Goal: Task Accomplishment & Management: Manage account settings

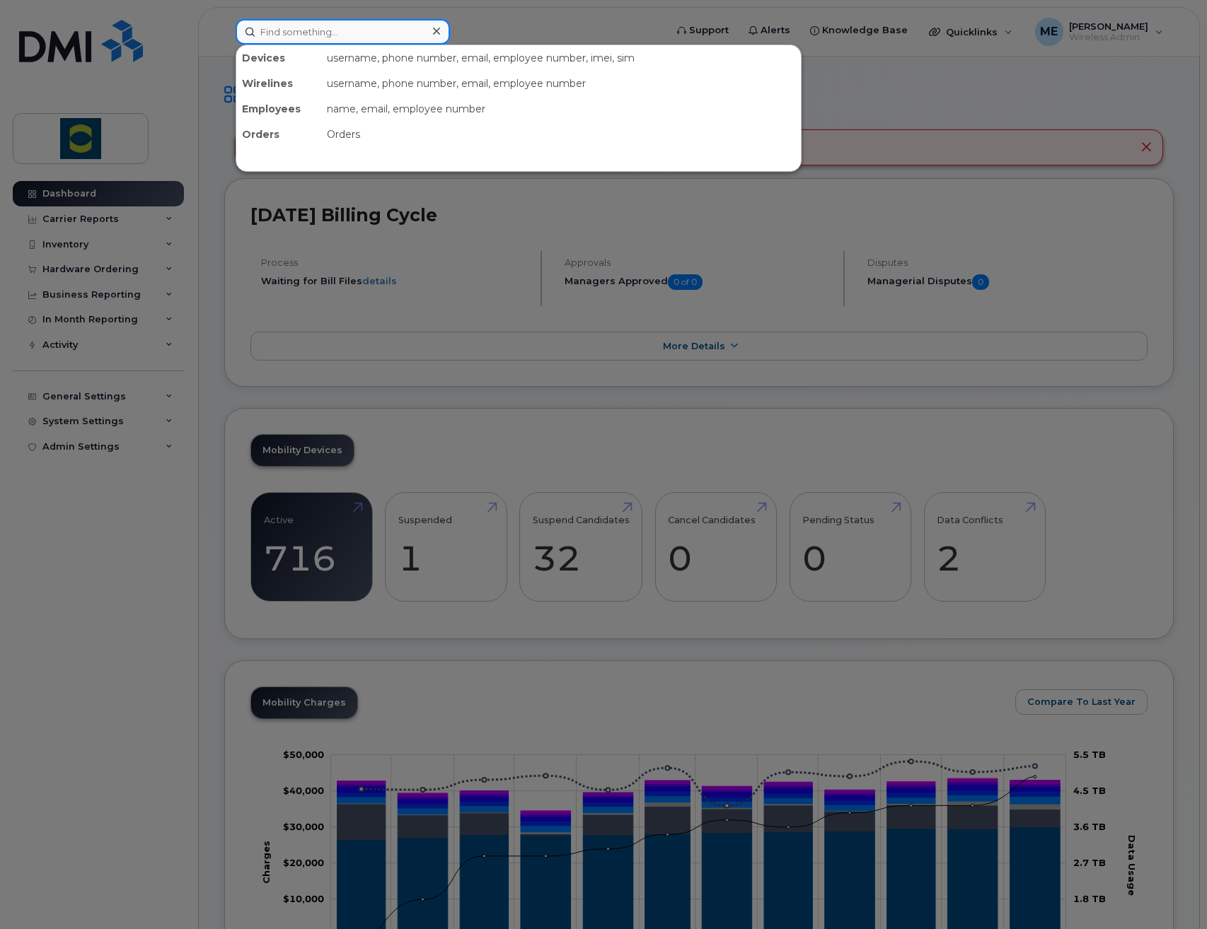
click at [335, 33] on input at bounding box center [343, 31] width 214 height 25
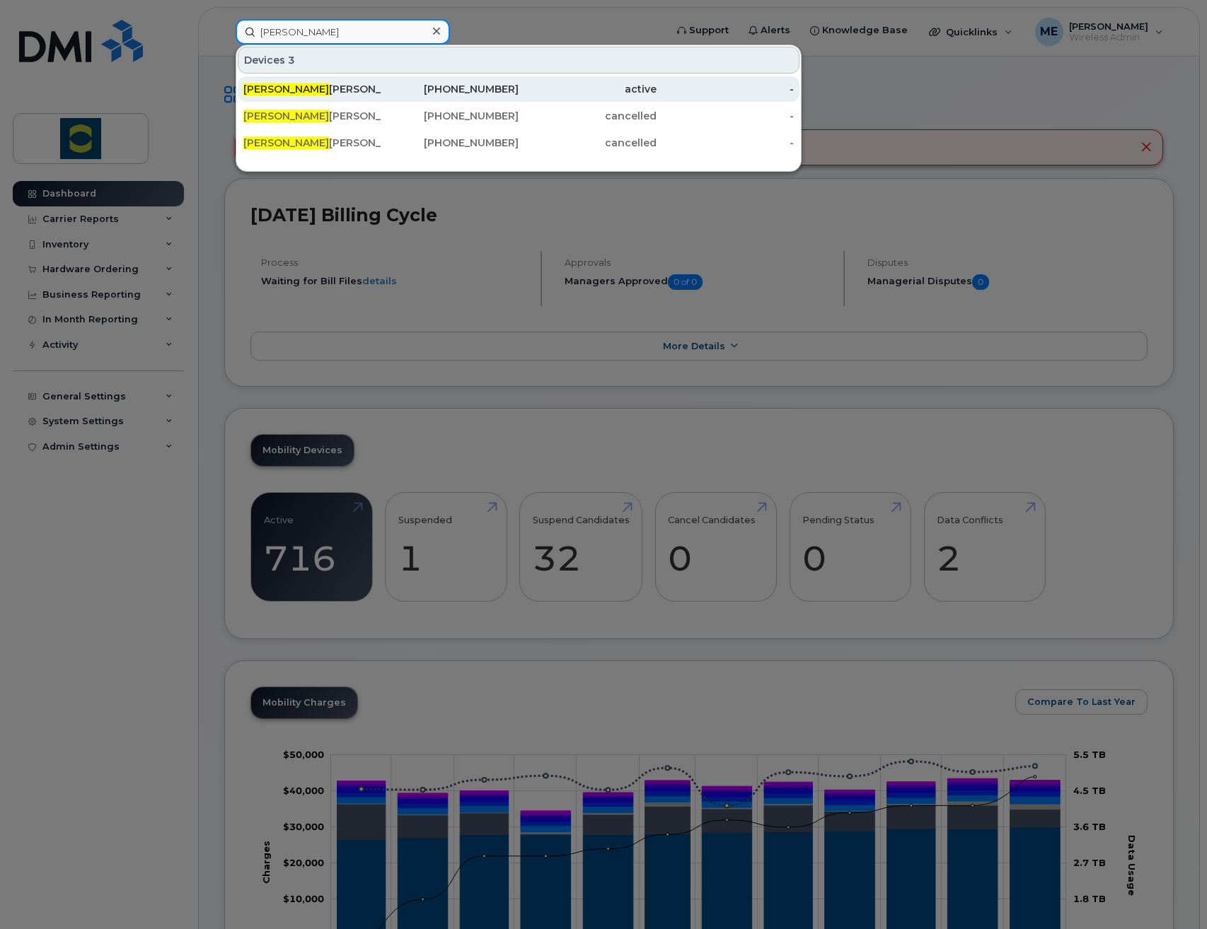
type input "cody"
click at [352, 86] on div "Cody Armstrong" at bounding box center [312, 89] width 138 height 14
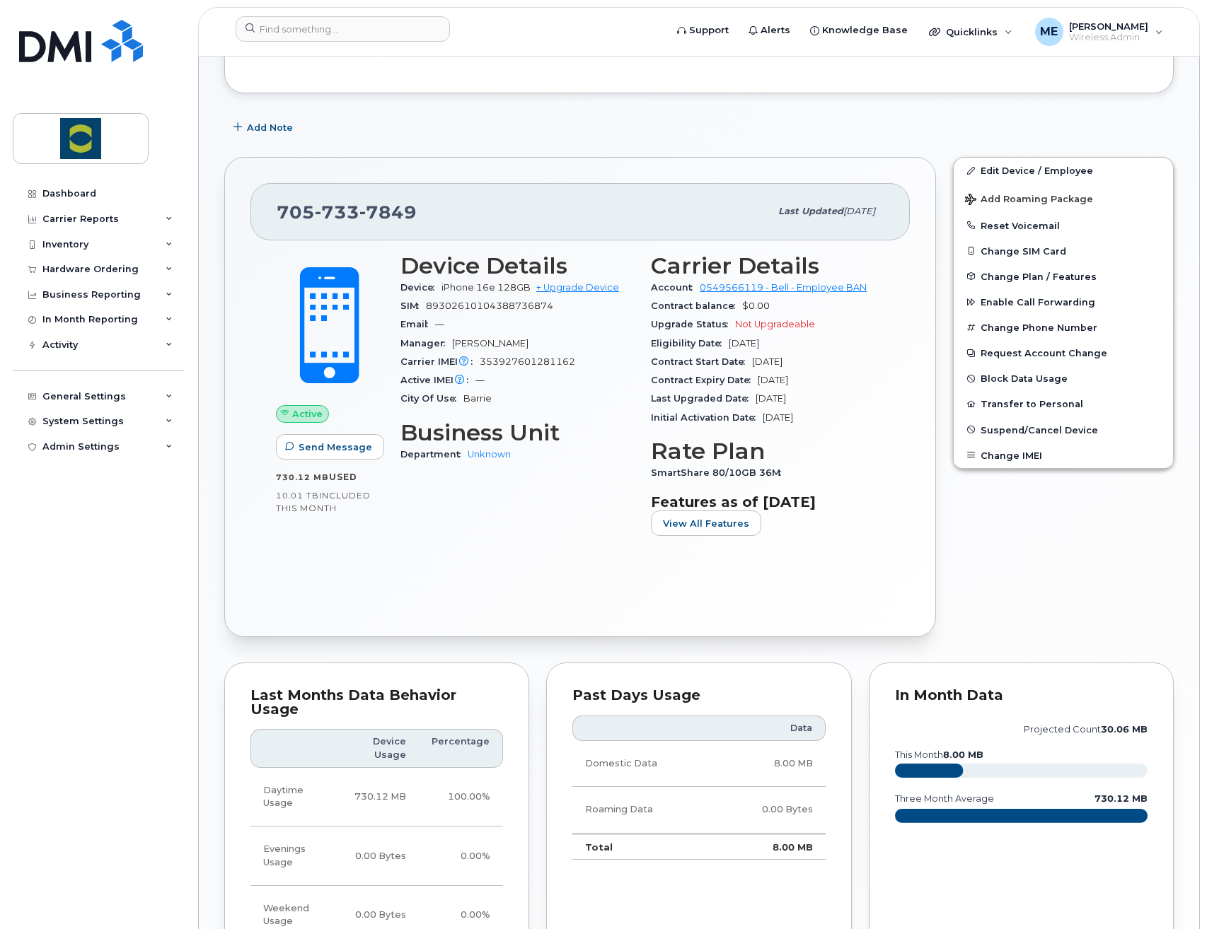
scroll to position [212, 0]
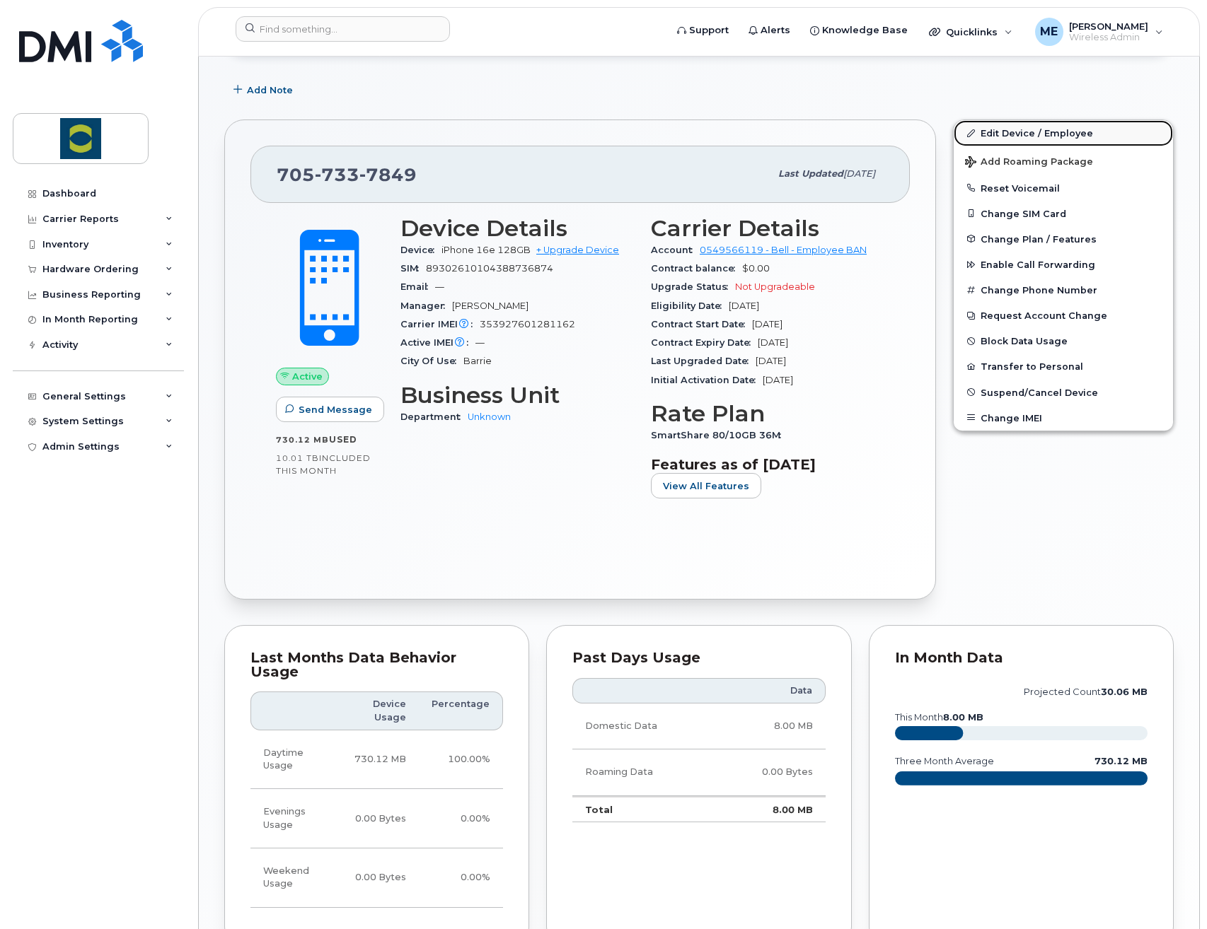
click at [1091, 131] on link "Edit Device / Employee" at bounding box center [1062, 132] width 219 height 25
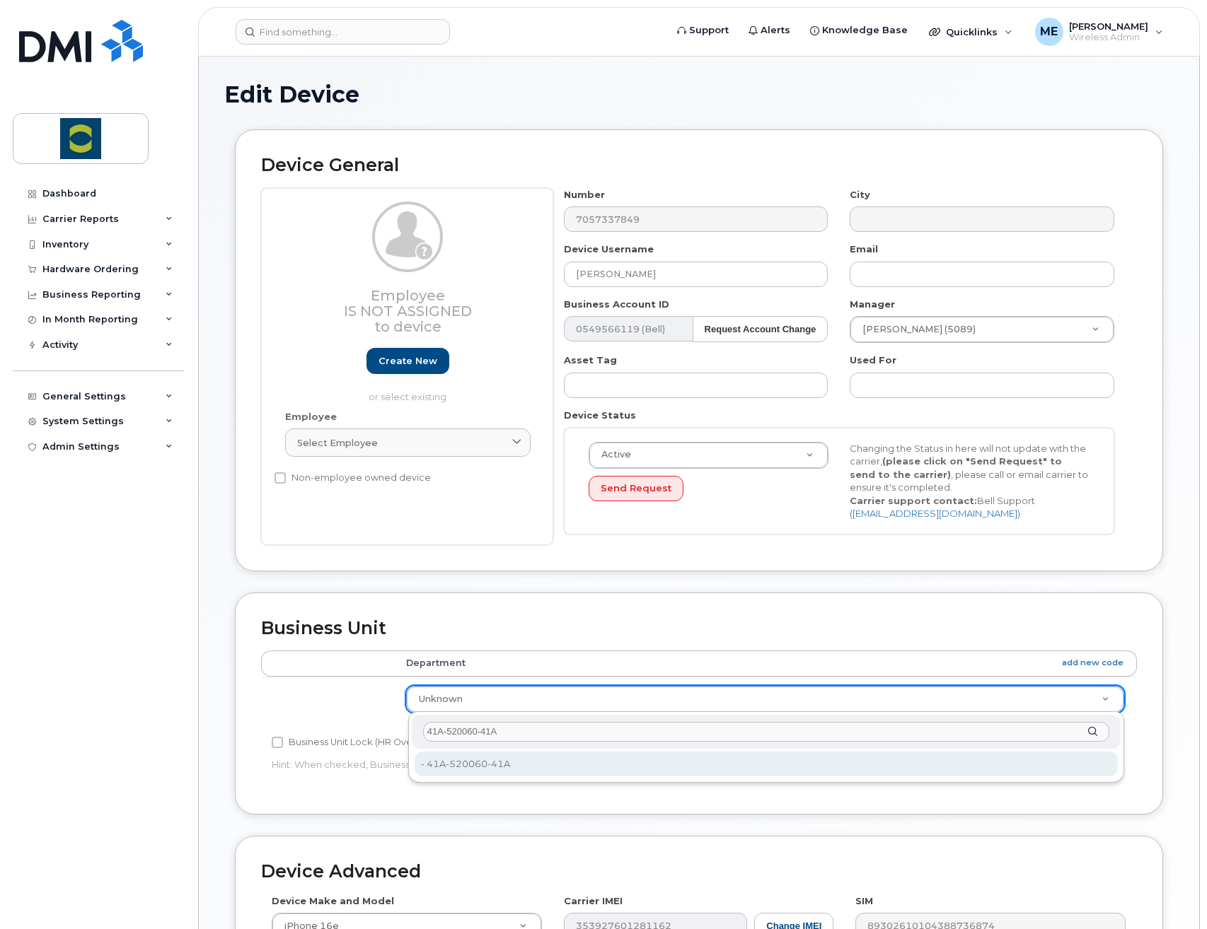
type input "41A-520060-41A"
type input "24380152"
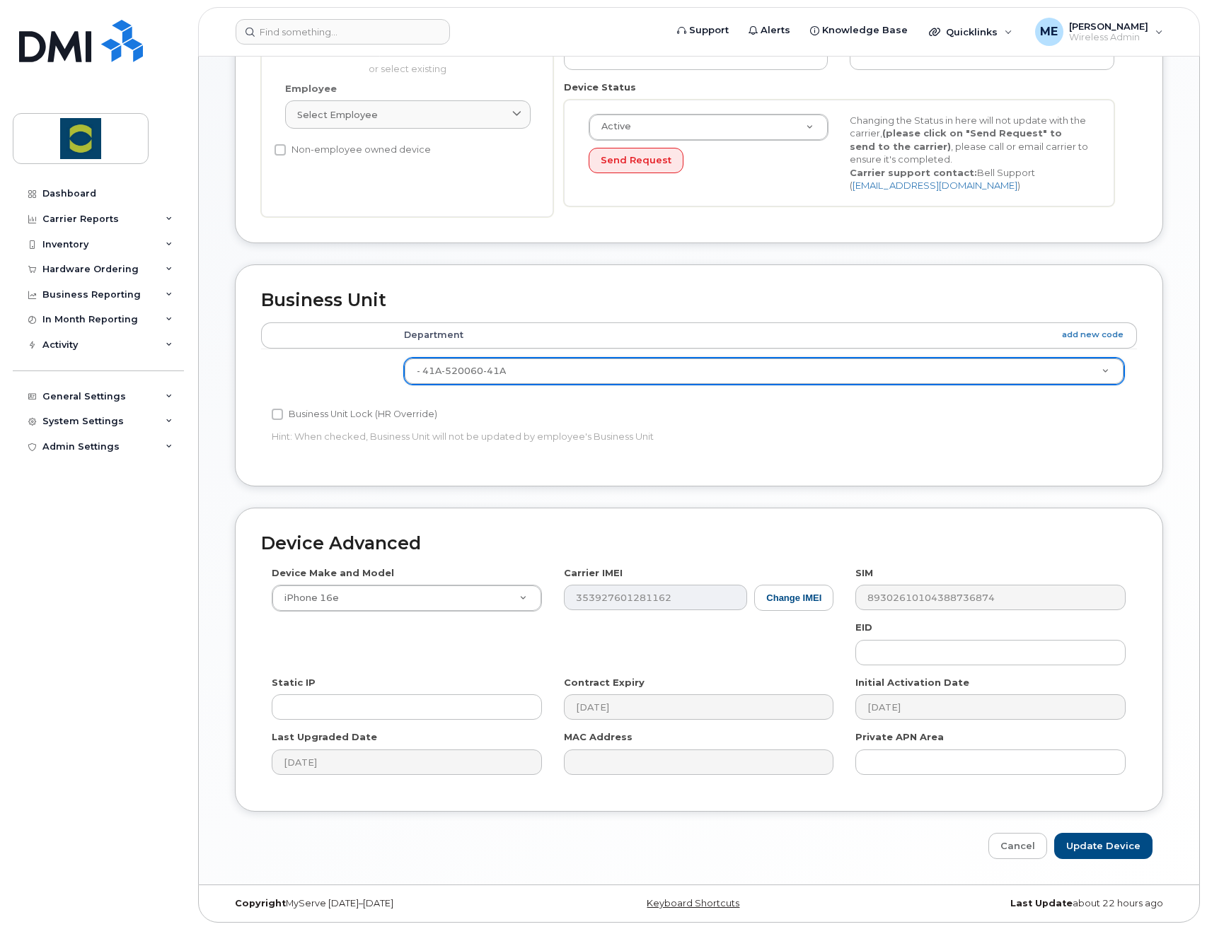
scroll to position [329, 0]
click at [1136, 851] on input "Update Device" at bounding box center [1103, 845] width 98 height 26
type input "Saving..."
